Goal: Check status: Check status

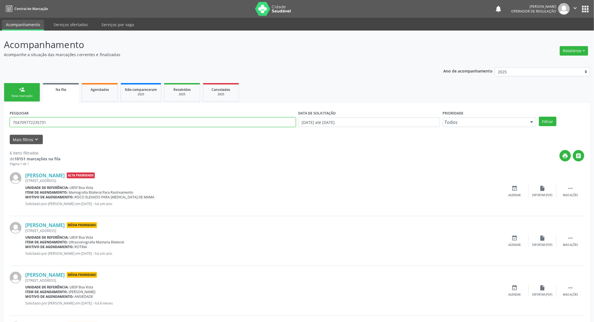
click at [182, 123] on input "704709772235731" at bounding box center [153, 122] width 286 height 9
drag, startPoint x: 367, startPoint y: 123, endPoint x: 351, endPoint y: 155, distance: 36.2
click at [366, 123] on input "[DATE] até [DATE]" at bounding box center [370, 122] width 142 height 9
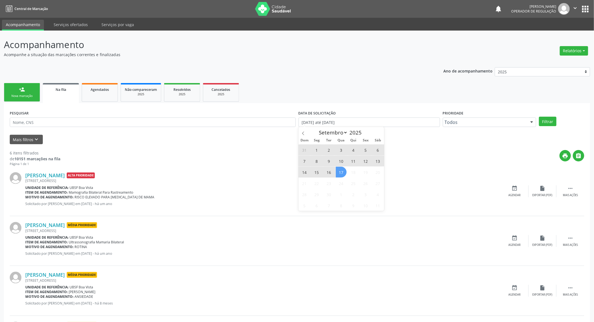
click at [340, 174] on span "17" at bounding box center [341, 172] width 11 height 11
type input "[DATE]"
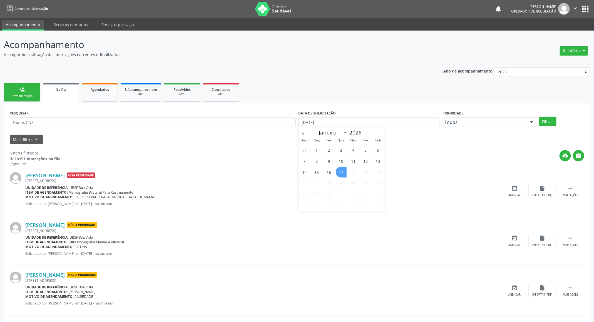
click at [339, 174] on span "17" at bounding box center [341, 172] width 11 height 11
click at [14, 140] on button "Mais filtros keyboard_arrow_down" at bounding box center [26, 140] width 33 height 10
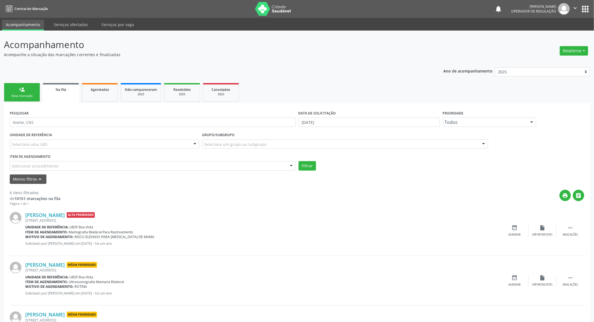
click at [39, 157] on label "Item de agendamento" at bounding box center [30, 157] width 41 height 9
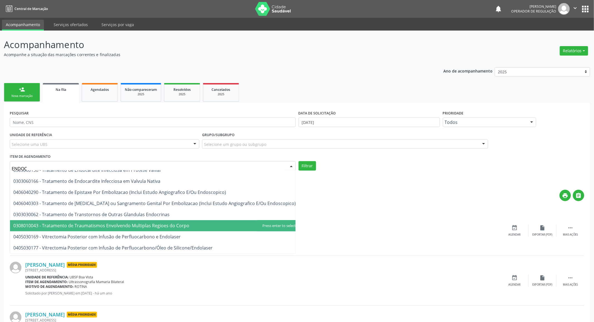
scroll to position [39, 0]
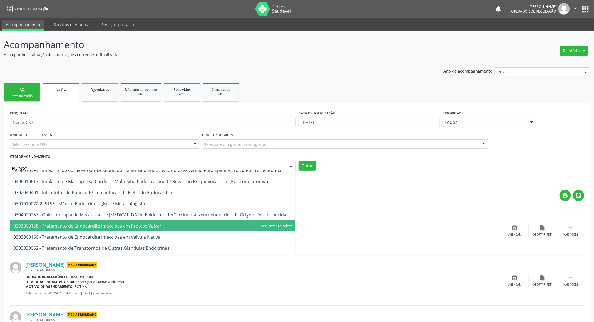
type input "ENDOCR"
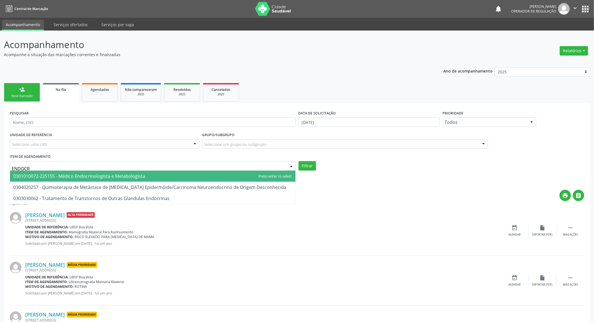
click at [115, 175] on span "0301010072-225155 - Médico Endocrinologista e Metabologista" at bounding box center [79, 176] width 132 height 6
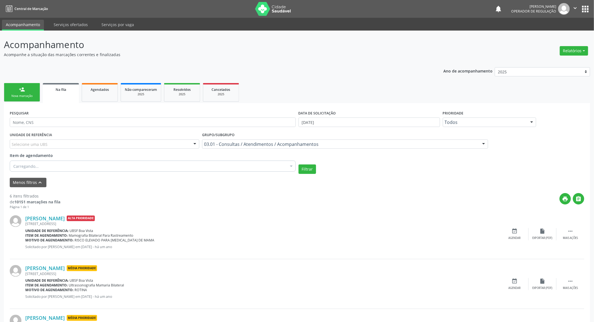
click at [311, 164] on div "UNIDADE DE REFERÊNCIA Selecione uma UBS Todas as UBS UBSF Ligeiro II UBSF Saulo…" at bounding box center [297, 152] width 578 height 43
click at [311, 165] on button "Filtrar" at bounding box center [308, 169] width 18 height 9
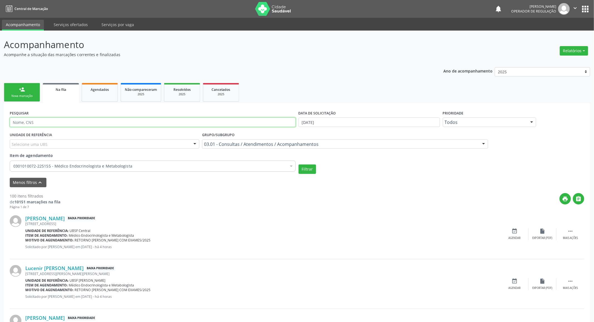
click at [58, 123] on input "text" at bounding box center [153, 122] width 286 height 9
type input "704709772235731"
click at [299, 165] on button "Filtrar" at bounding box center [308, 169] width 18 height 9
